Goal: Task Accomplishment & Management: Manage account settings

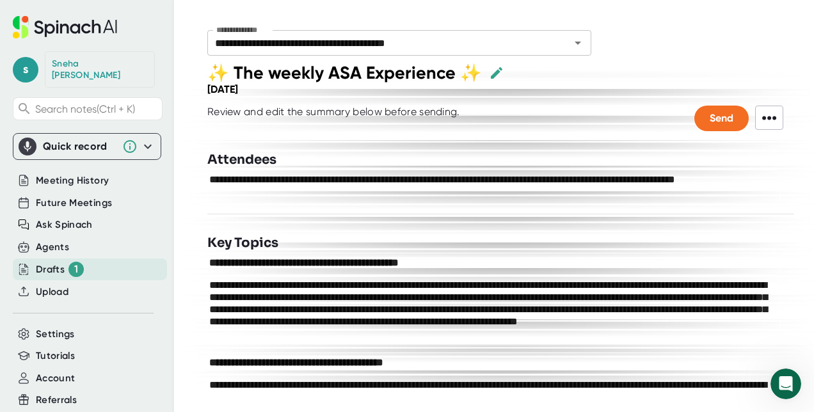
click at [110, 264] on div "Drafts 1" at bounding box center [90, 270] width 154 height 22
click at [95, 237] on div "Agents" at bounding box center [90, 247] width 154 height 21
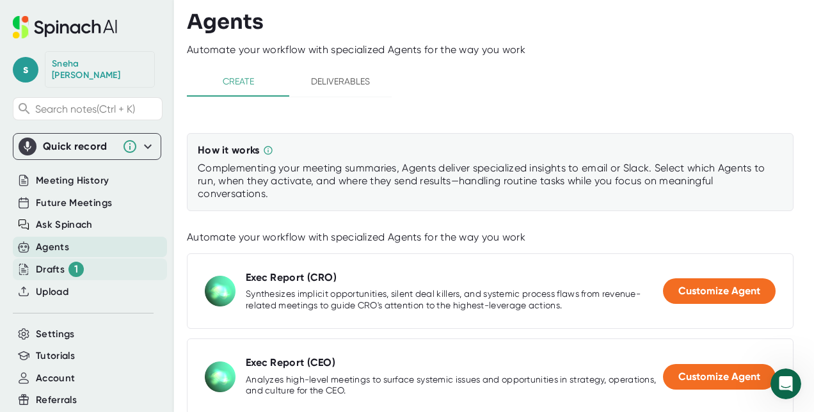
click at [86, 261] on div "Drafts 1" at bounding box center [90, 270] width 154 height 22
